Goal: Task Accomplishment & Management: Use online tool/utility

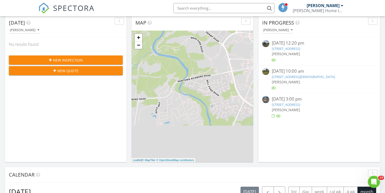
click at [292, 105] on link "227 E Chestnut St, West Chester, PA 19380" at bounding box center [286, 104] width 28 height 5
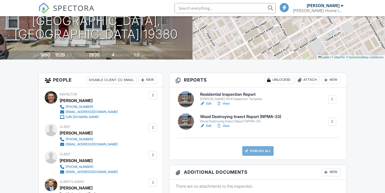
click at [210, 103] on link "Edit" at bounding box center [205, 103] width 11 height 5
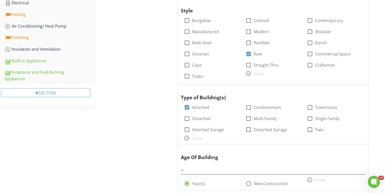
scroll to position [223, 0]
click at [202, 168] on input "text" at bounding box center [273, 170] width 185 height 8
click at [230, 169] on input "text" at bounding box center [273, 170] width 185 height 8
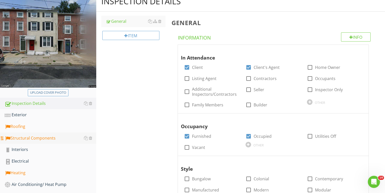
scroll to position [101, 0]
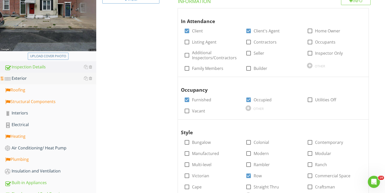
type input "135"
click at [16, 79] on div "Exterior" at bounding box center [51, 78] width 92 height 7
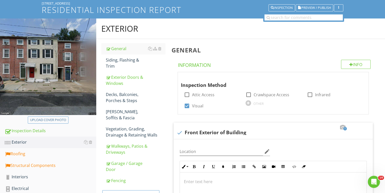
scroll to position [20, 0]
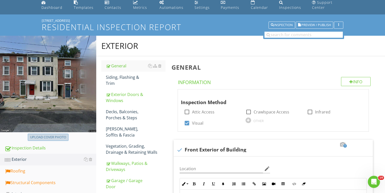
click at [44, 135] on div "Upload cover photo" at bounding box center [48, 137] width 36 height 5
type input "C:\fakepath\photo - 2025-08-27T144216.666.jpg"
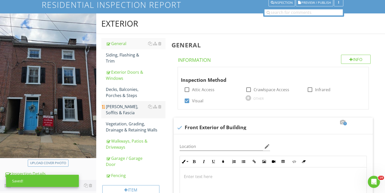
scroll to position [81, 0]
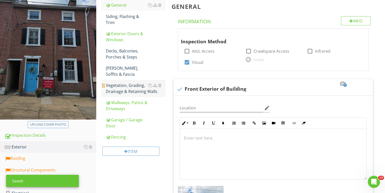
click at [116, 85] on div "Vegetation, Grading, Drainage & Retaining Walls" at bounding box center [136, 88] width 60 height 12
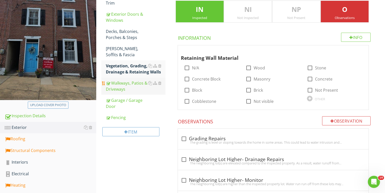
scroll to position [142, 0]
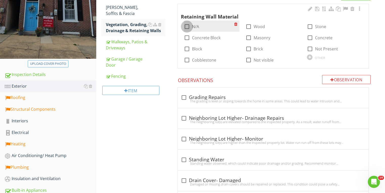
click at [186, 28] on div at bounding box center [187, 26] width 9 height 9
checkbox input "true"
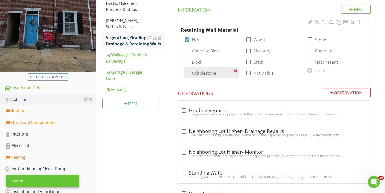
scroll to position [121, 0]
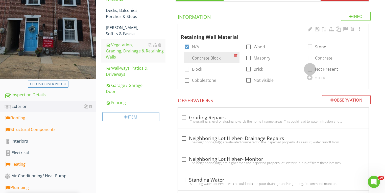
drag, startPoint x: 311, startPoint y: 69, endPoint x: 238, endPoint y: 58, distance: 73.1
click at [310, 69] on div at bounding box center [310, 69] width 9 height 9
checkbox input "true"
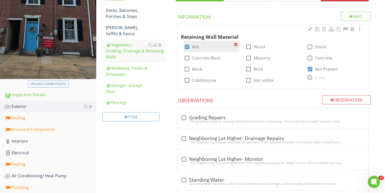
click at [189, 46] on div at bounding box center [187, 46] width 9 height 9
checkbox input "false"
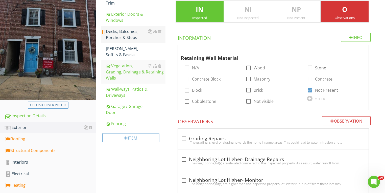
scroll to position [81, 0]
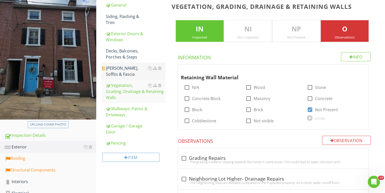
click at [127, 64] on link "Eaves, Soffits & Fascia" at bounding box center [136, 70] width 60 height 17
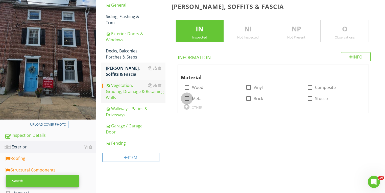
drag, startPoint x: 188, startPoint y: 99, endPoint x: 163, endPoint y: 98, distance: 25.6
click at [188, 99] on div at bounding box center [187, 98] width 9 height 9
checkbox input "true"
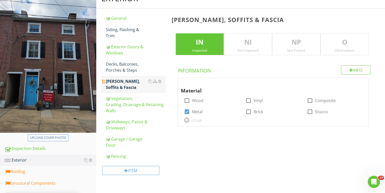
scroll to position [61, 0]
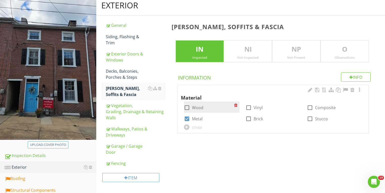
click at [189, 107] on div at bounding box center [187, 107] width 9 height 9
checkbox input "true"
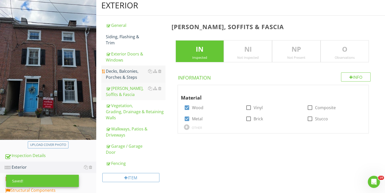
click at [110, 76] on div "Decks, Balconies, Porches & Steps" at bounding box center [136, 74] width 60 height 12
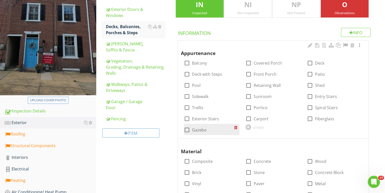
scroll to position [101, 0]
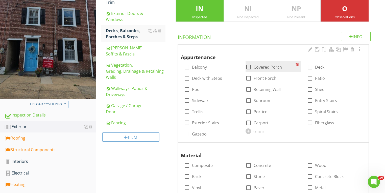
click at [251, 67] on div at bounding box center [249, 67] width 9 height 9
checkbox input "true"
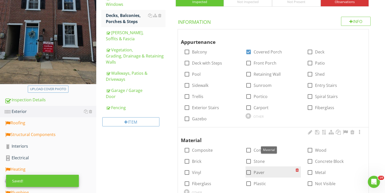
scroll to position [142, 0]
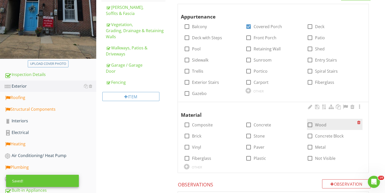
click at [310, 124] on div at bounding box center [310, 124] width 9 height 9
checkbox input "true"
drag, startPoint x: 251, startPoint y: 124, endPoint x: 243, endPoint y: 124, distance: 8.1
click at [251, 124] on div at bounding box center [249, 124] width 9 height 9
checkbox input "true"
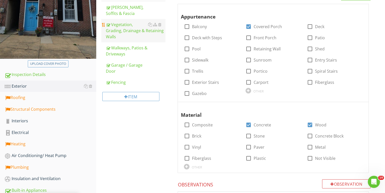
scroll to position [61, 0]
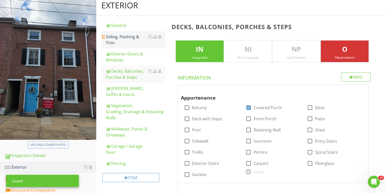
click at [115, 39] on div "Siding, Flashing & Trim" at bounding box center [136, 40] width 60 height 12
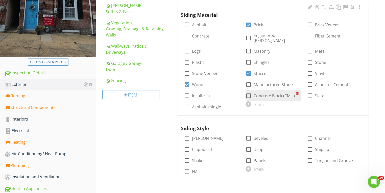
scroll to position [101, 0]
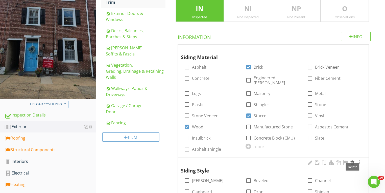
click at [353, 160] on div at bounding box center [353, 162] width 6 height 5
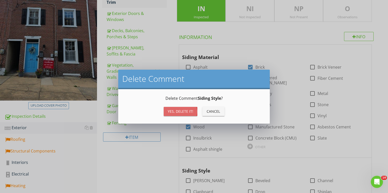
drag, startPoint x: 186, startPoint y: 112, endPoint x: 151, endPoint y: 106, distance: 36.1
click at [186, 112] on div "Yes, Delete it!" at bounding box center [181, 110] width 26 height 5
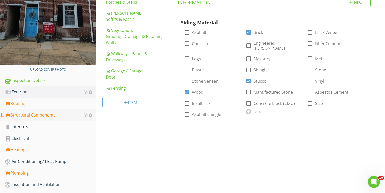
scroll to position [146, 0]
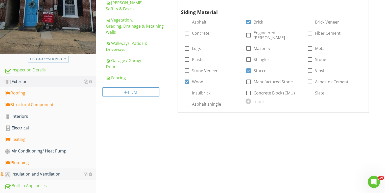
click at [26, 172] on div "Insulation and Ventilation" at bounding box center [51, 174] width 92 height 7
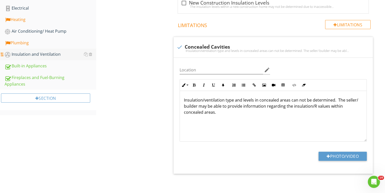
scroll to position [266, 0]
